Goal: Task Accomplishment & Management: Complete application form

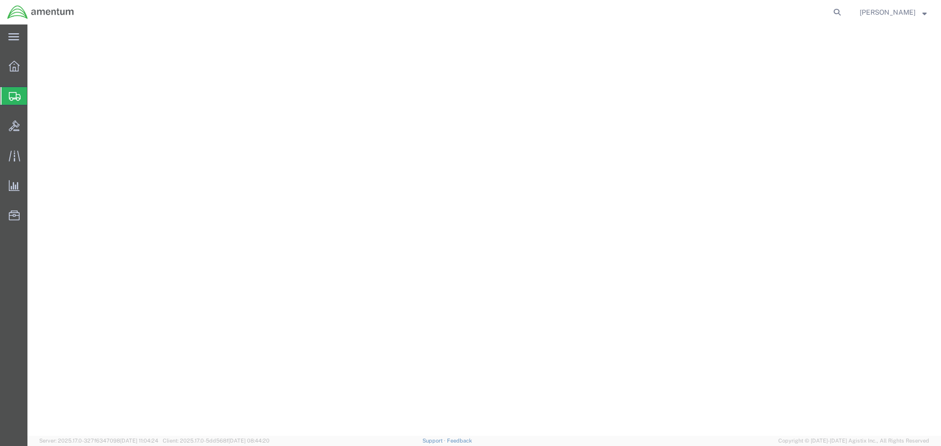
select select
select select "DELNUM"
select select "PICKUPNUM"
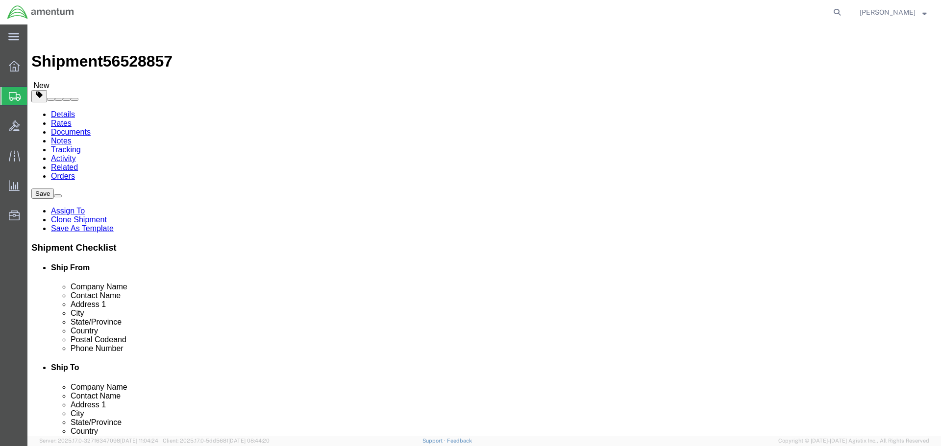
scroll to position [490, 0]
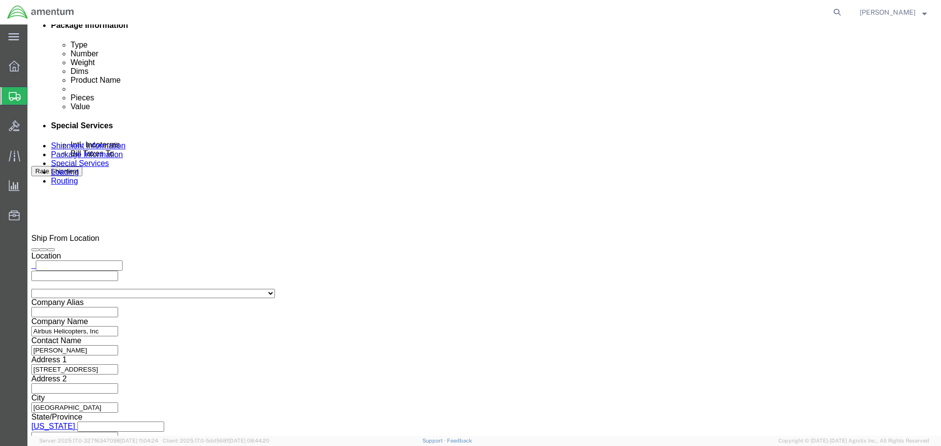
click at [14, 93] on icon at bounding box center [15, 96] width 12 height 9
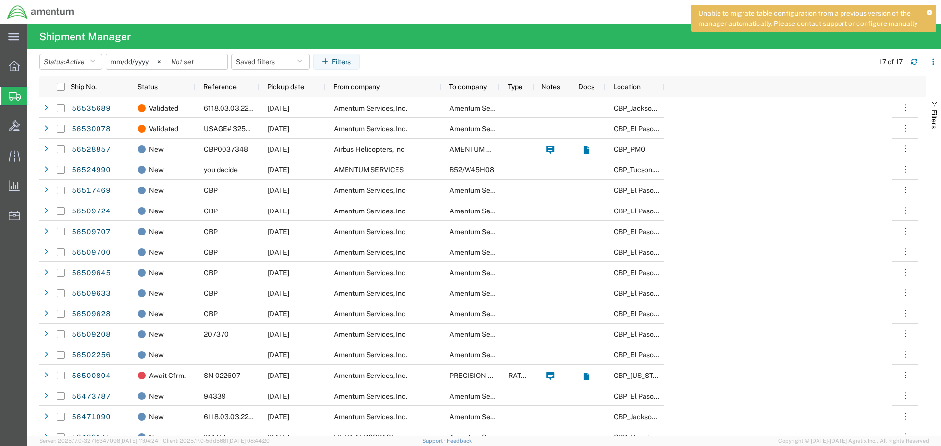
click at [16, 65] on icon at bounding box center [14, 66] width 11 height 11
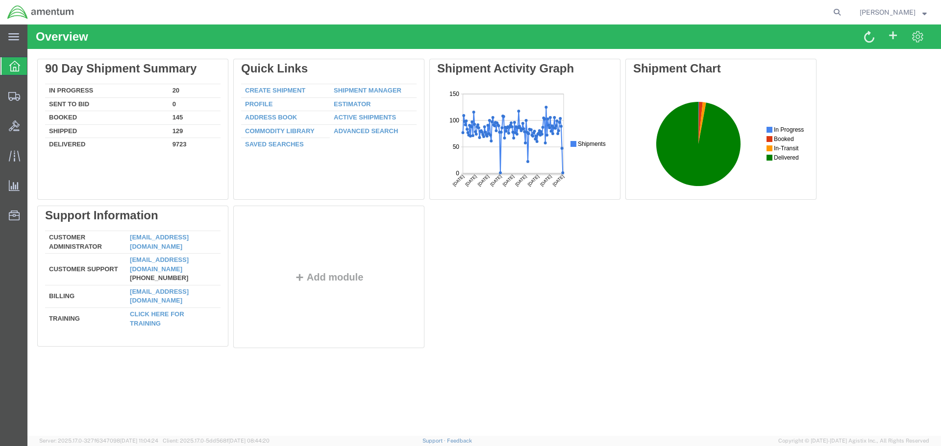
click at [299, 85] on td "Create Shipment" at bounding box center [285, 91] width 89 height 14
click at [294, 89] on link "Create Shipment" at bounding box center [275, 90] width 60 height 7
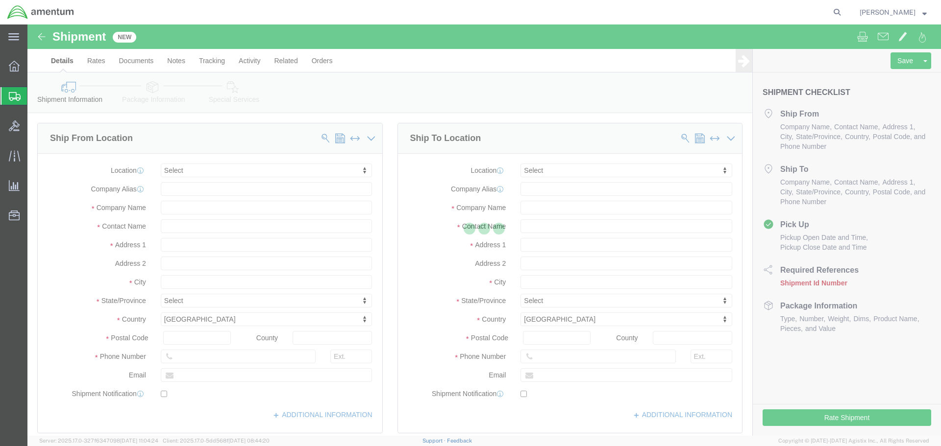
select select
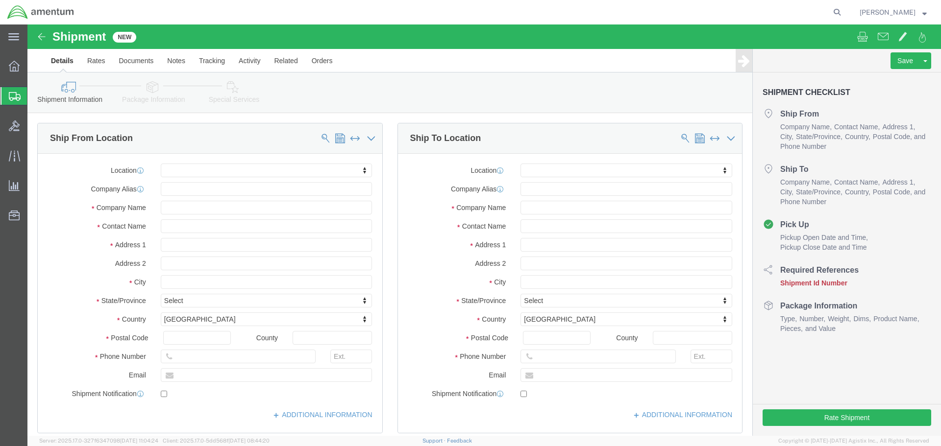
click at [859, 14] on nav "[PERSON_NAME]" at bounding box center [474, 12] width 934 height 25
click at [844, 14] on icon at bounding box center [837, 12] width 14 height 14
paste input "54731077"
type input "54731077"
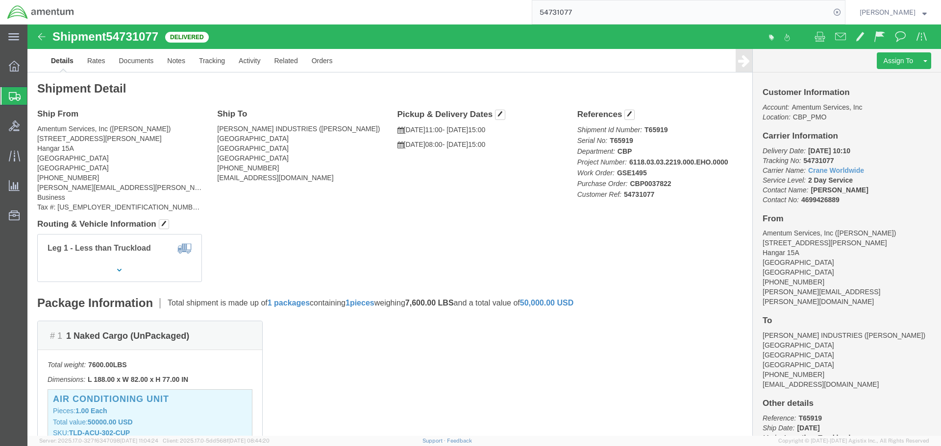
click link "Clone Shipment"
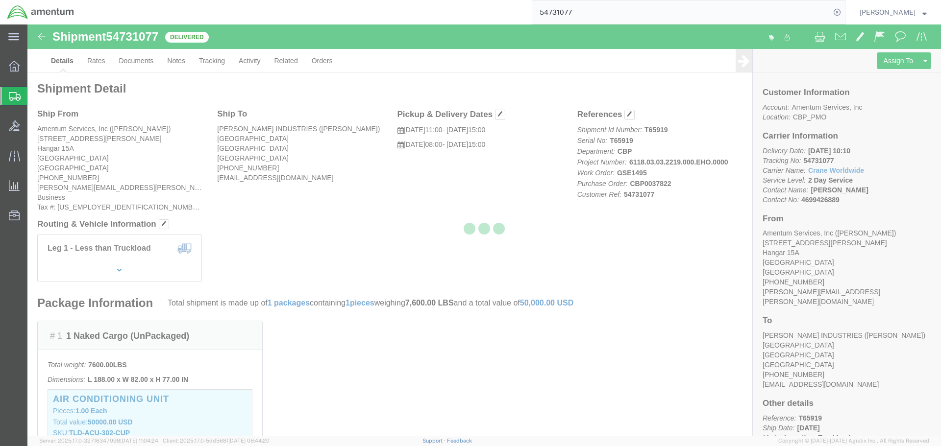
select select "49929"
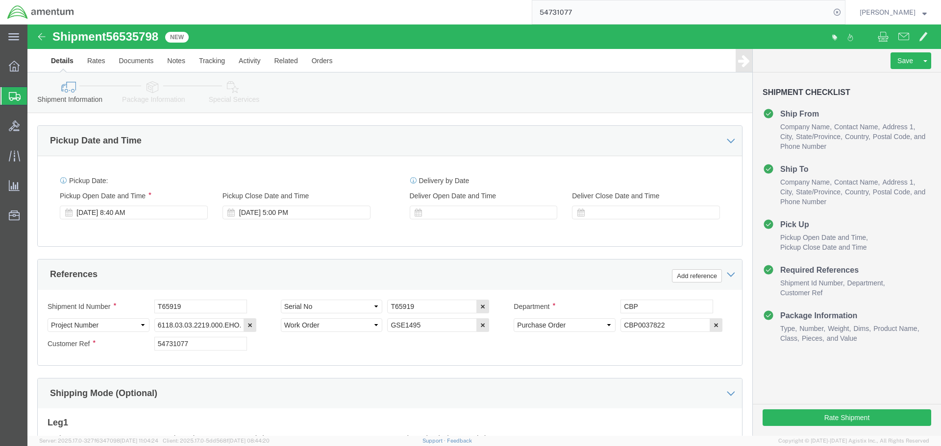
scroll to position [490, 0]
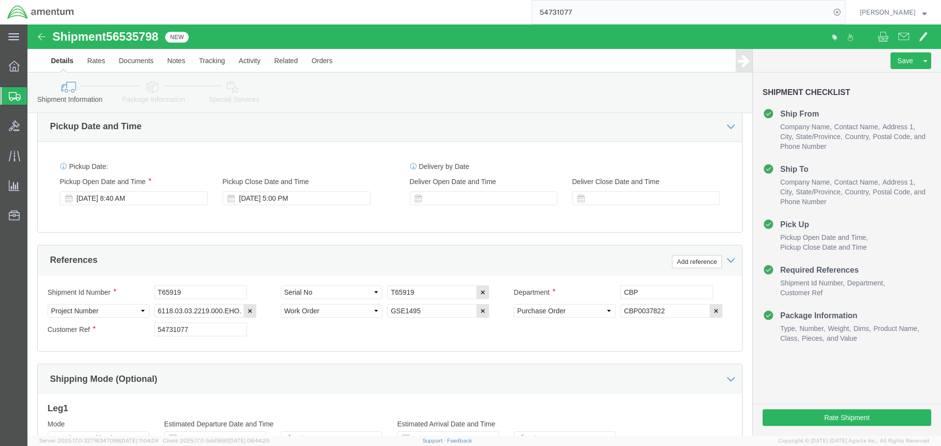
click div "[DATE] 8:40 AM"
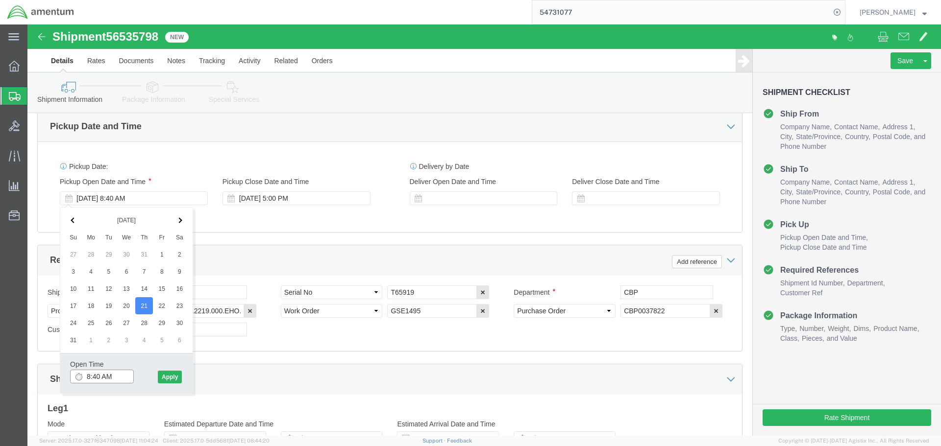
click input "8:40 AM"
type input "8:00 AM"
click button "Apply"
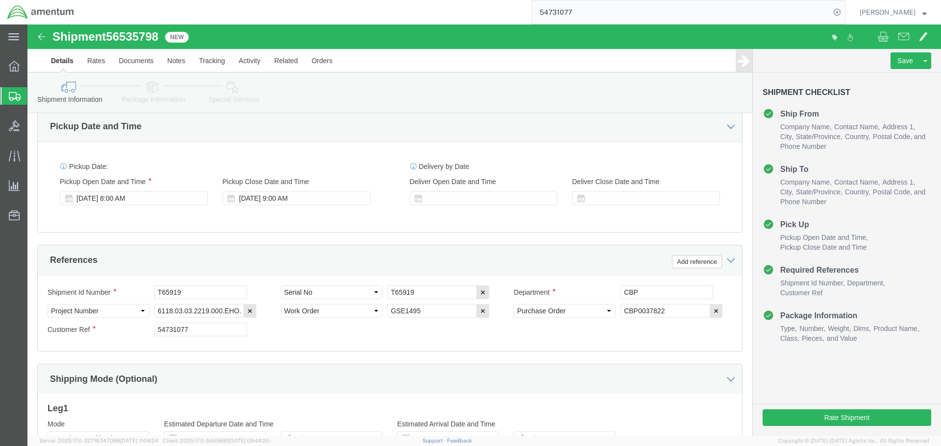
click div "[DATE] 9:00 AM"
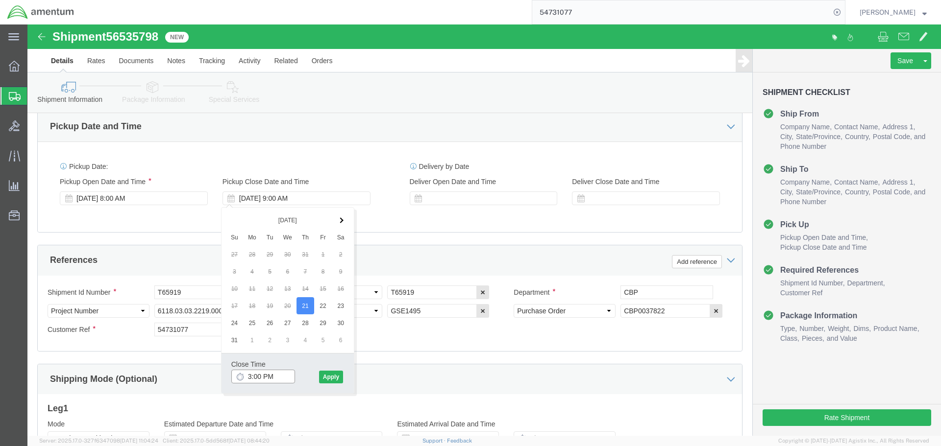
type input "3:00 PM"
click button "Apply"
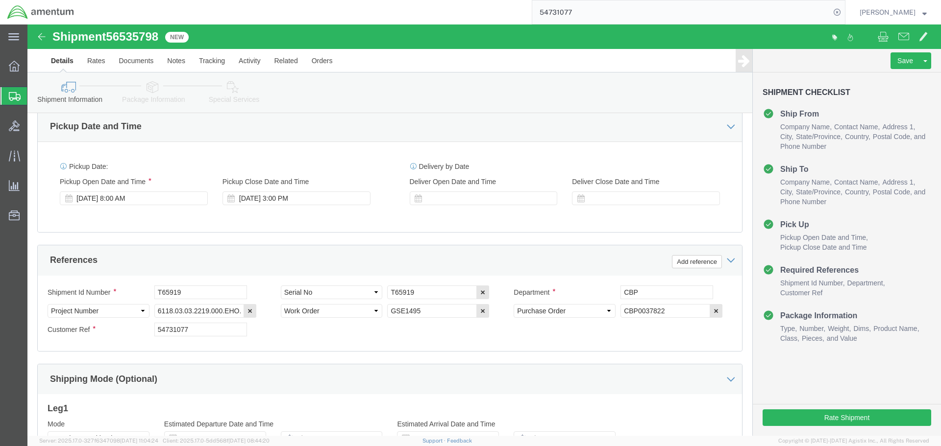
click div
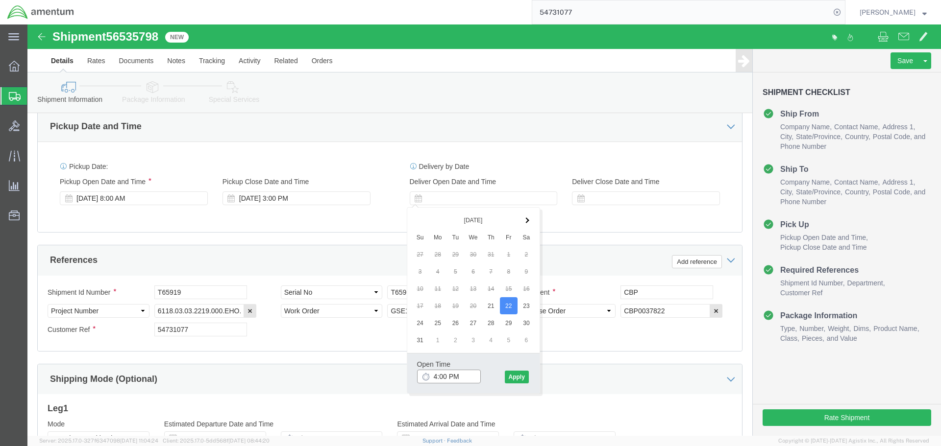
click input "4:00 PM"
type input "8:00 AM"
click button "Apply"
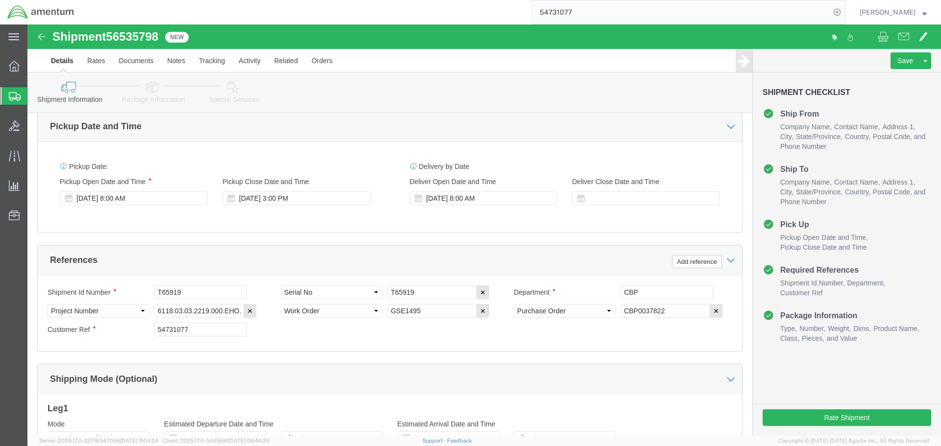
click div
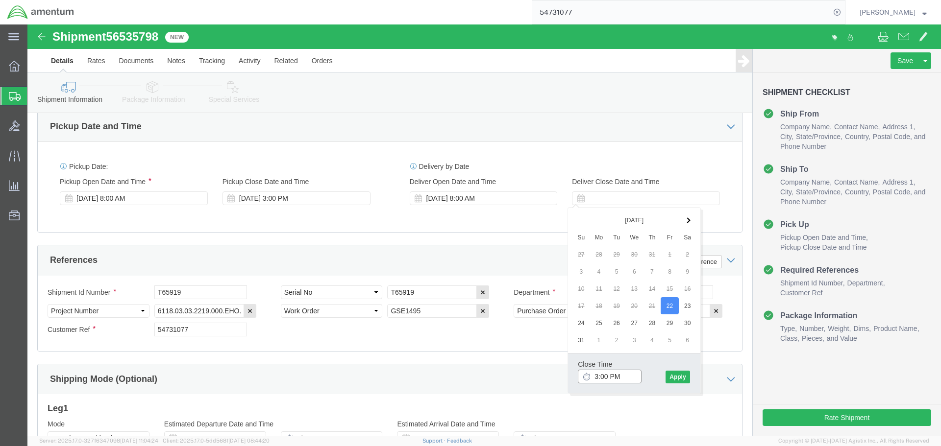
type input "3:00 PM"
click button "Apply"
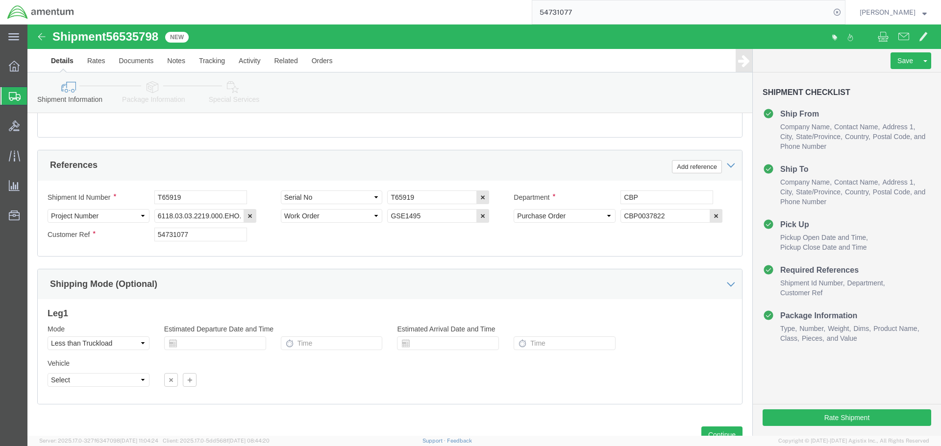
scroll to position [622, 0]
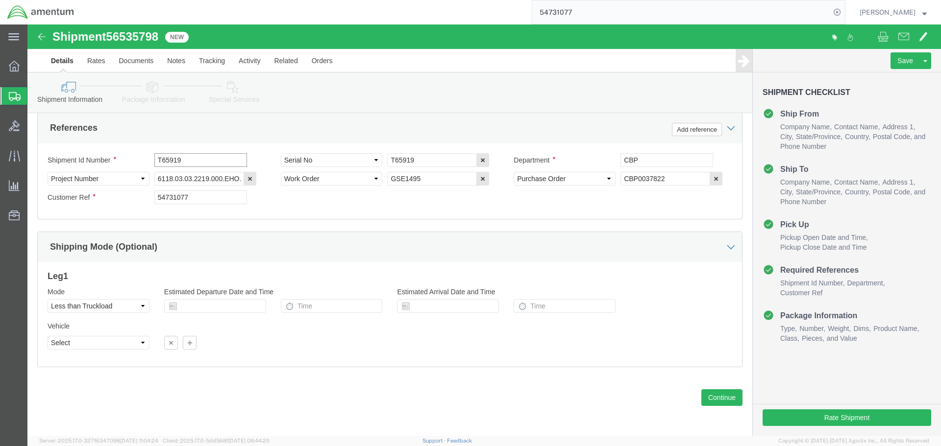
click input "T65919"
click input "CBP0037822"
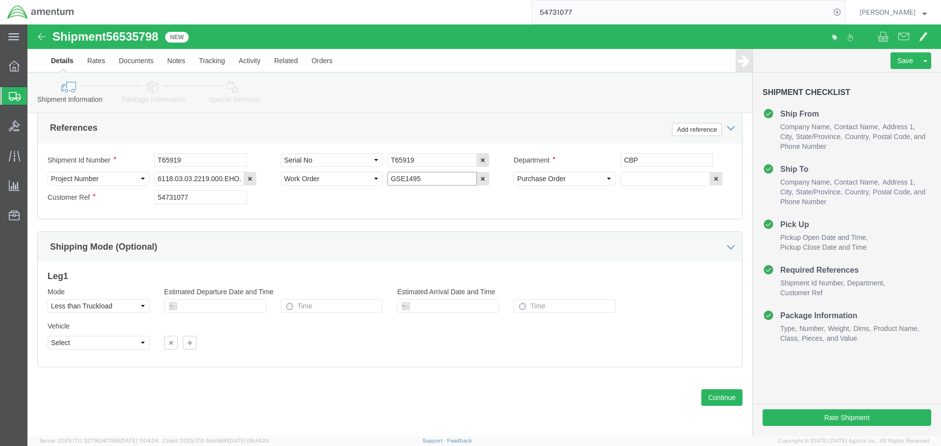
click input "GSE1495"
click input "T65919"
click button "Continue"
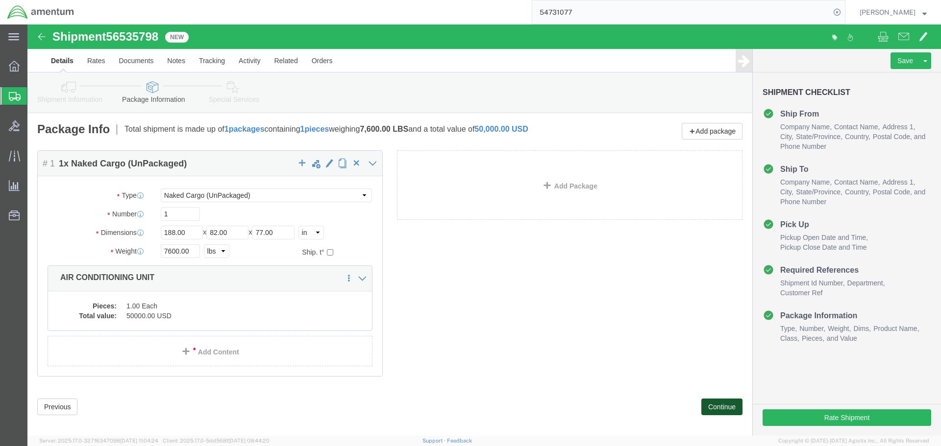
click button "Continue"
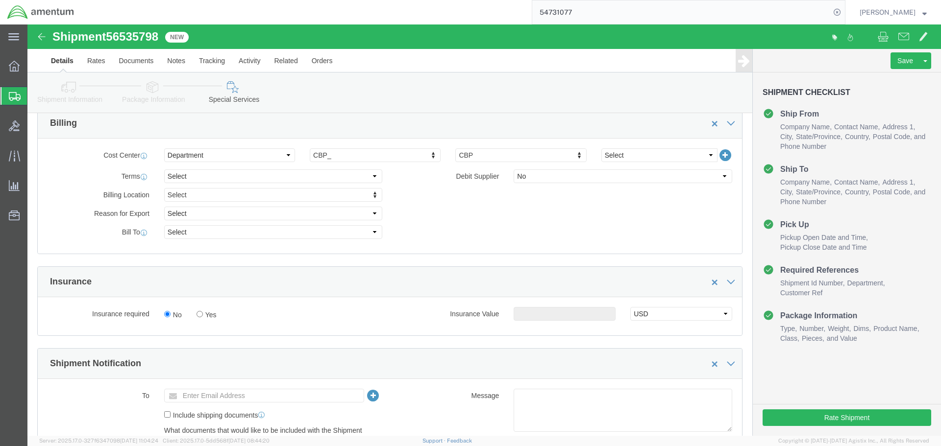
scroll to position [441, 0]
click input "Yes"
radio input "true"
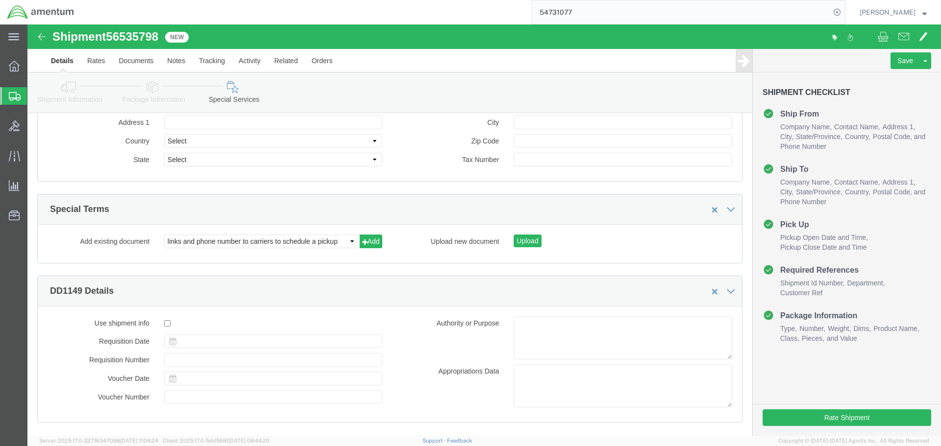
scroll to position [1161, 0]
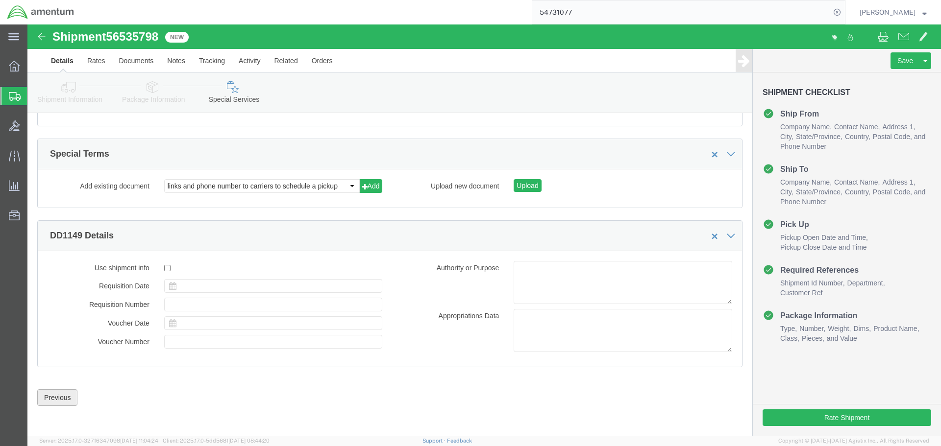
click button "Previous"
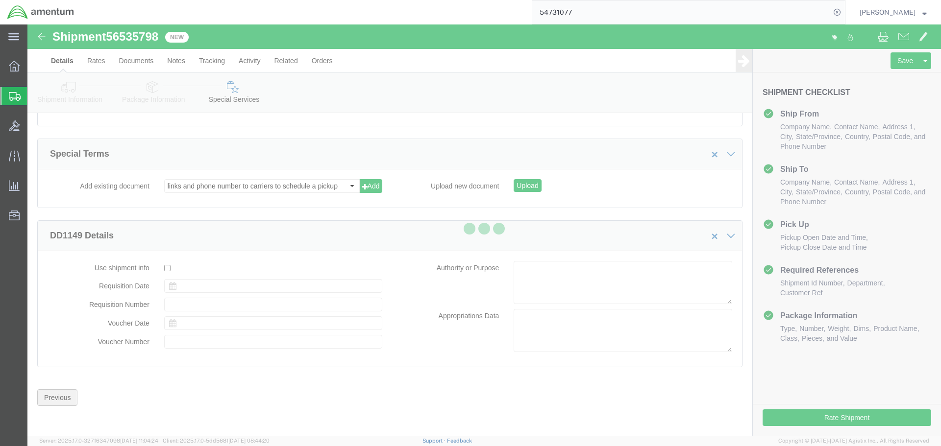
scroll to position [9, 0]
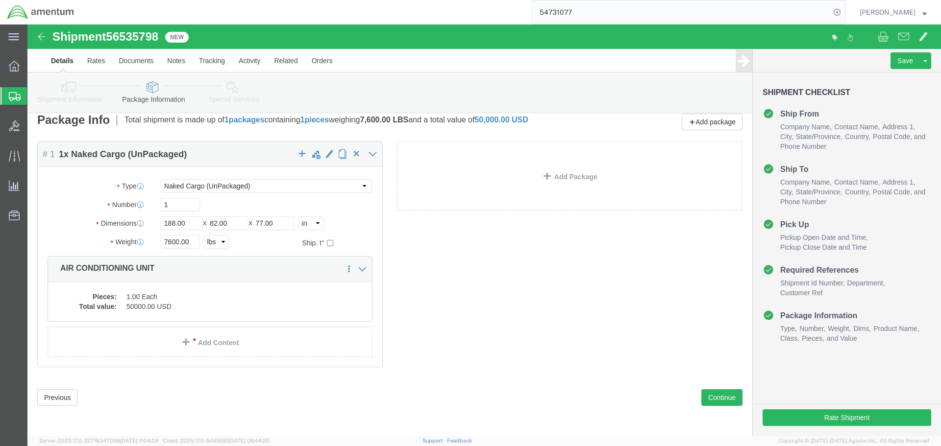
click dd "1.00 Each"
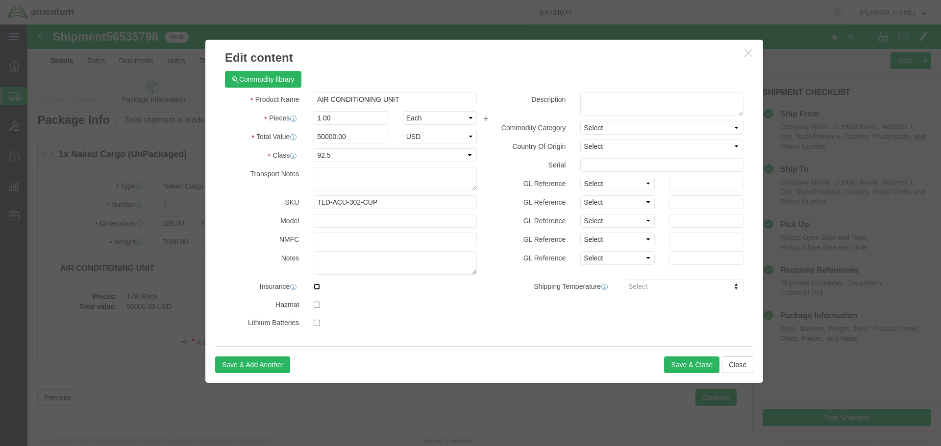
click input "checkbox"
checkbox input "true"
click button "Save & Close"
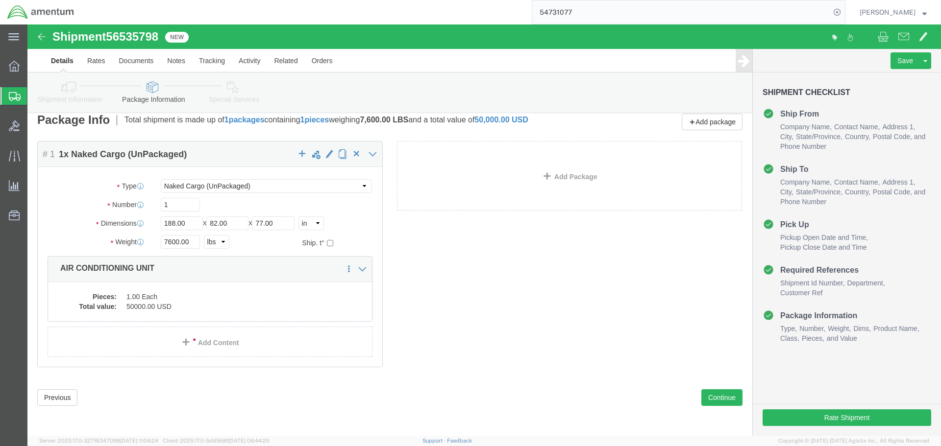
click dd "50000.00 USD"
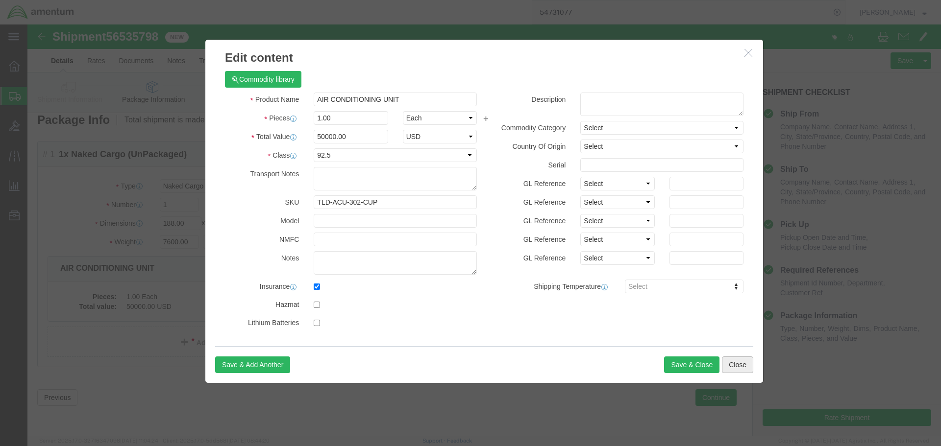
click button "Close"
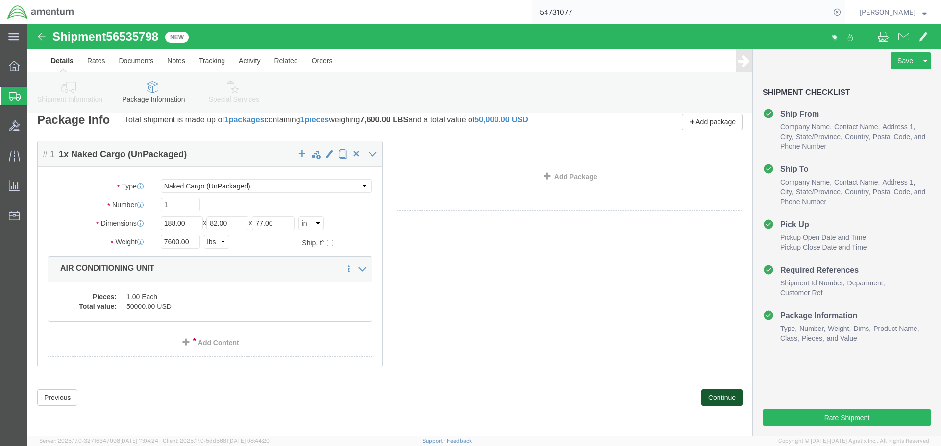
click button "Continue"
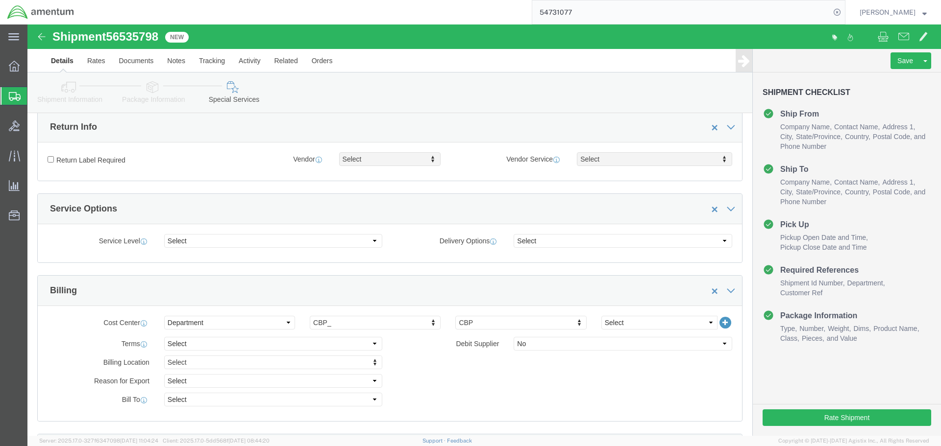
scroll to position [401, 0]
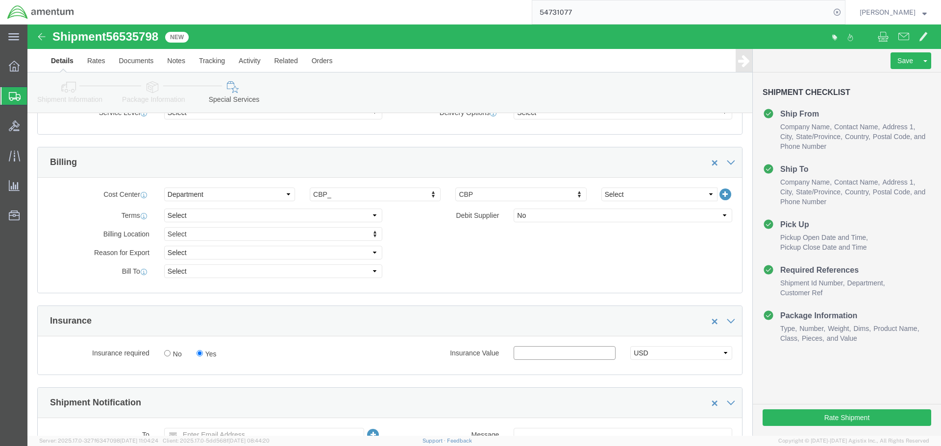
click input "text"
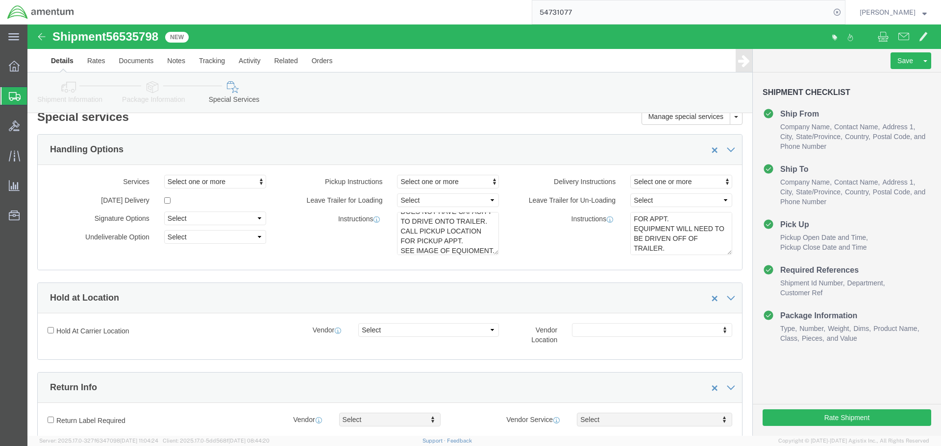
scroll to position [0, 0]
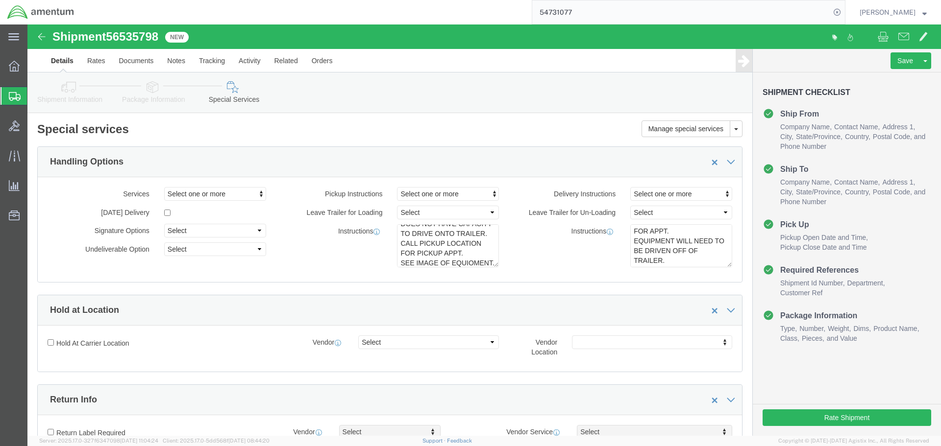
type input "50000.00"
click link "Notes"
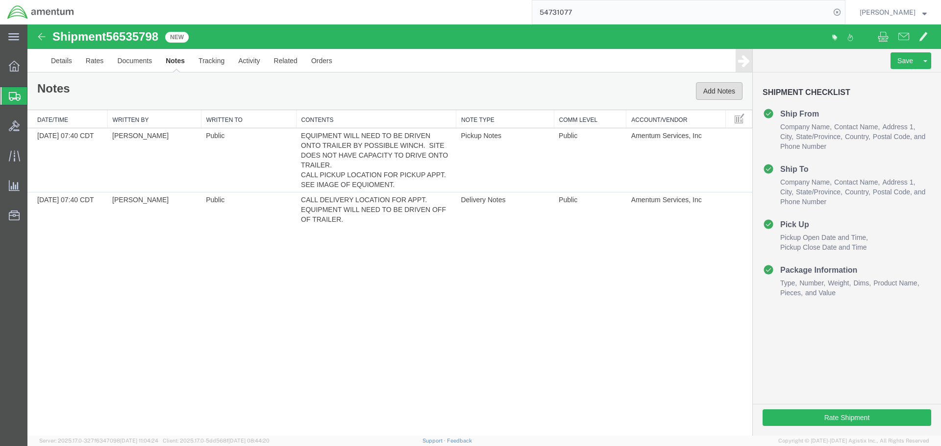
click at [717, 91] on button "Add Notes" at bounding box center [719, 91] width 47 height 18
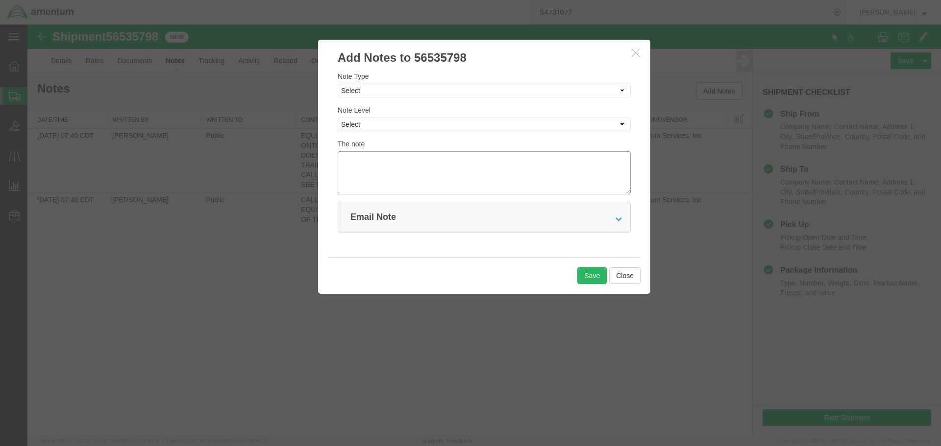
click at [357, 167] on textarea at bounding box center [484, 172] width 293 height 43
click at [365, 92] on select "Select Approval Bid Notes Carrier Change Notes Claim Notes Content Hazmat Notes…" at bounding box center [484, 91] width 293 height 14
select select "BID_NOTES"
click at [338, 84] on select "Select Approval Bid Notes Carrier Change Notes Claim Notes Content Hazmat Notes…" at bounding box center [484, 91] width 293 height 14
click at [359, 126] on select "Select Private to Account Private to Vendor Public" at bounding box center [484, 125] width 293 height 14
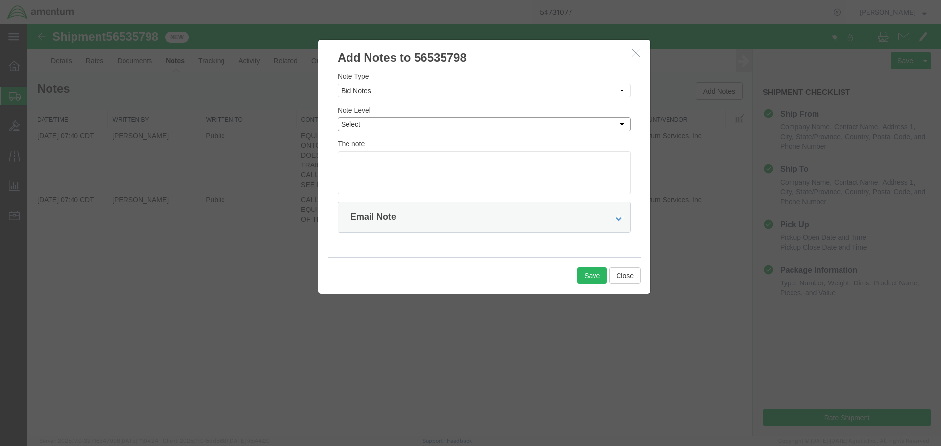
select select "PUBLIC"
click at [338, 118] on select "Select Private to Account Private to Vendor Public" at bounding box center [484, 125] width 293 height 14
click at [359, 166] on textarea at bounding box center [484, 172] width 293 height 43
type textarea "Please include insurance with value of $$50,000.00"
click at [581, 273] on button "Save" at bounding box center [591, 276] width 29 height 17
